Goal: Information Seeking & Learning: Learn about a topic

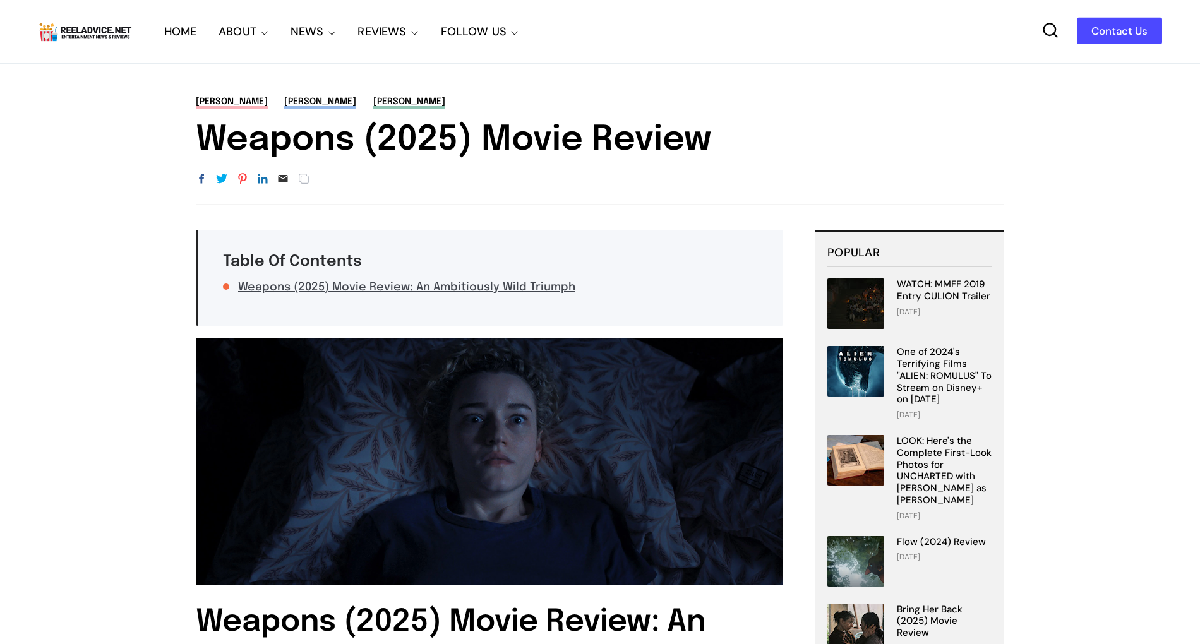
drag, startPoint x: 193, startPoint y: 131, endPoint x: 735, endPoint y: 129, distance: 542.1
click at [735, 129] on div "[PERSON_NAME] [PERSON_NAME] [PERSON_NAME] Weapons (2025) Movie Review URL Copied" at bounding box center [600, 149] width 884 height 109
copy h1 "Weapons (2025) Movie Review"
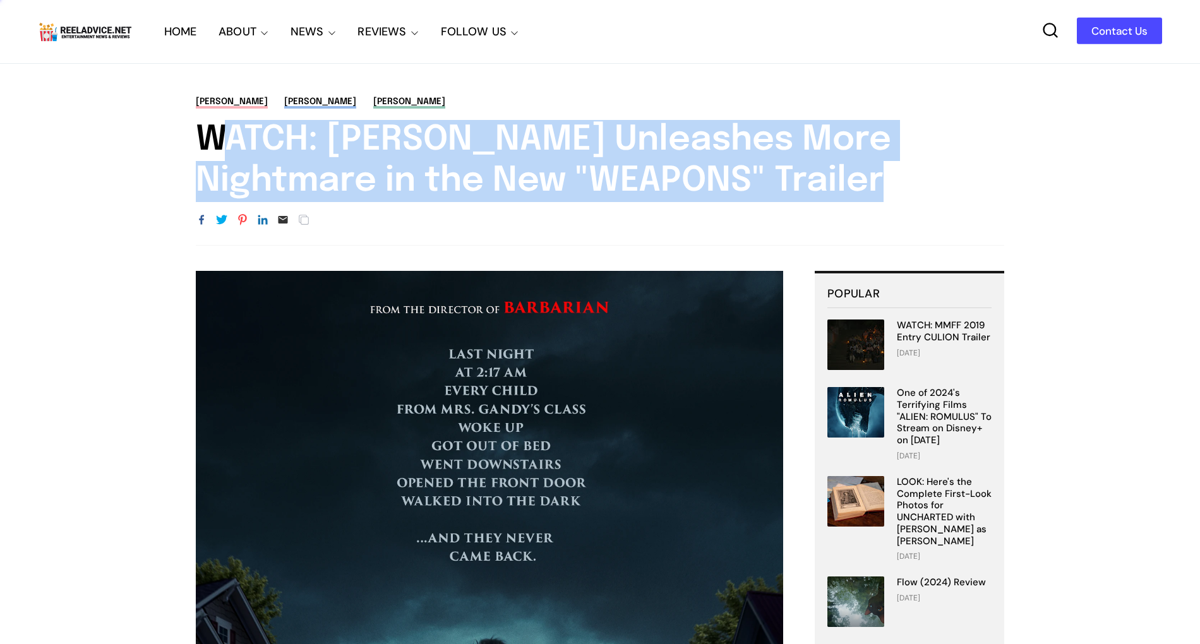
drag, startPoint x: 181, startPoint y: 116, endPoint x: 886, endPoint y: 174, distance: 707.5
click at [886, 174] on div "Alden Ehrenreich Amy Madigan Austin Abrams WATCH: Zach Cregger Unleashes More N…" at bounding box center [600, 170] width 884 height 150
copy h1 "WATCH: Zach Cregger Unleashes More Nightmare in the New "WEAPONS" Trailer"
